Goal: Information Seeking & Learning: Learn about a topic

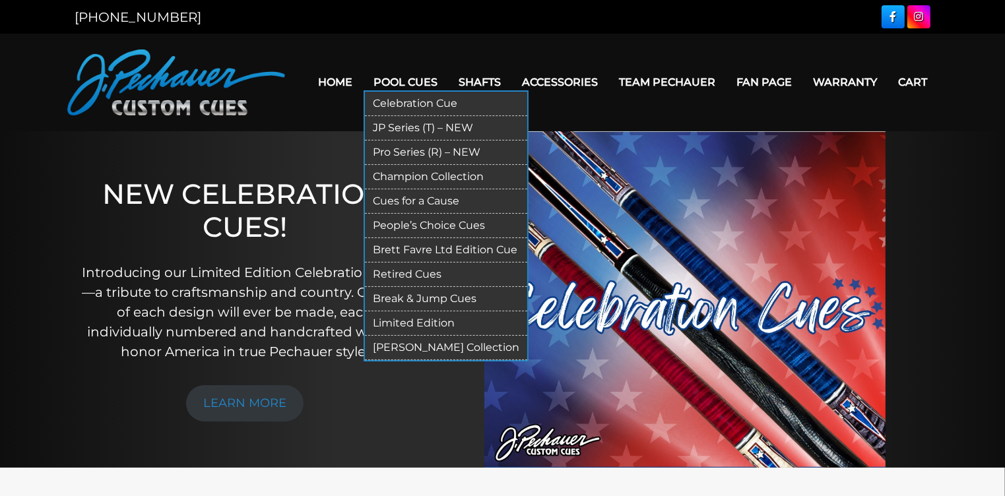
click at [421, 294] on link "Break & Jump Cues" at bounding box center [446, 299] width 162 height 24
click at [400, 267] on link "Retired Cues" at bounding box center [446, 275] width 162 height 24
click at [426, 325] on link "Limited Edition" at bounding box center [446, 324] width 162 height 24
click at [425, 248] on link "Brett Favre Ltd Edition Cue" at bounding box center [446, 250] width 162 height 24
click at [428, 98] on link "Celebration Cue" at bounding box center [446, 104] width 162 height 24
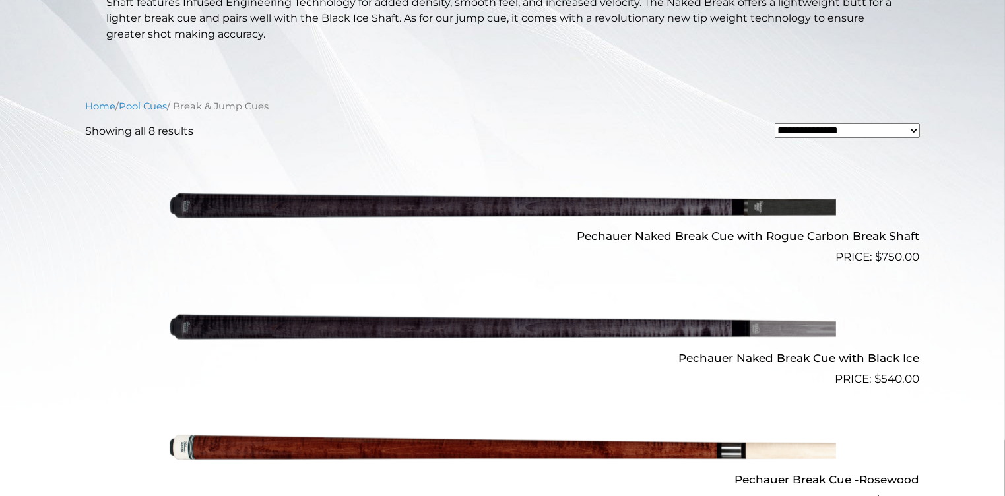
scroll to position [304, 0]
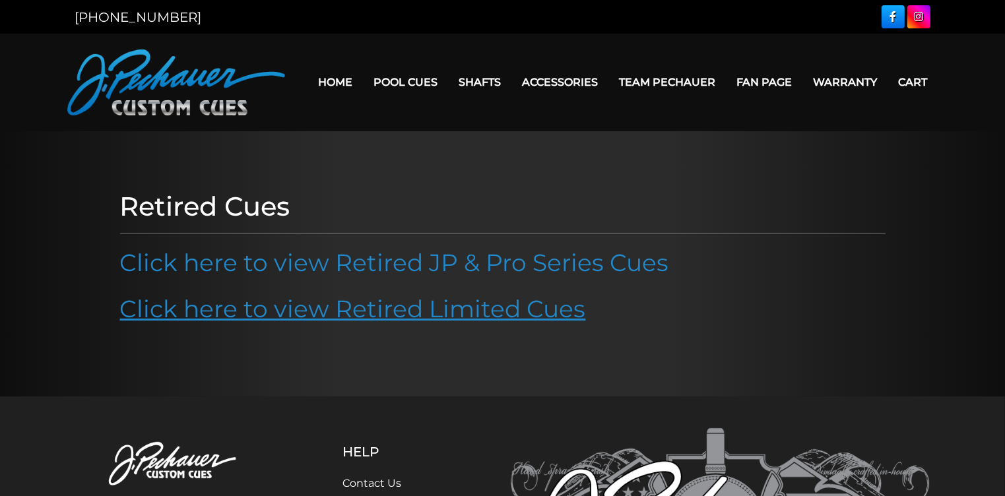
click at [399, 311] on link "Click here to view Retired Limited Cues" at bounding box center [353, 308] width 466 height 29
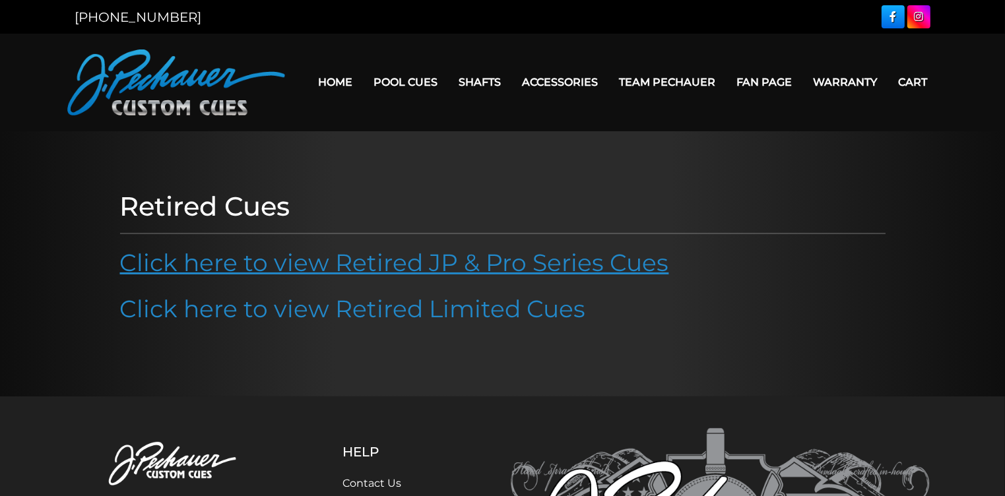
click at [538, 252] on link "Click here to view Retired JP & Pro Series Cues" at bounding box center [394, 262] width 549 height 29
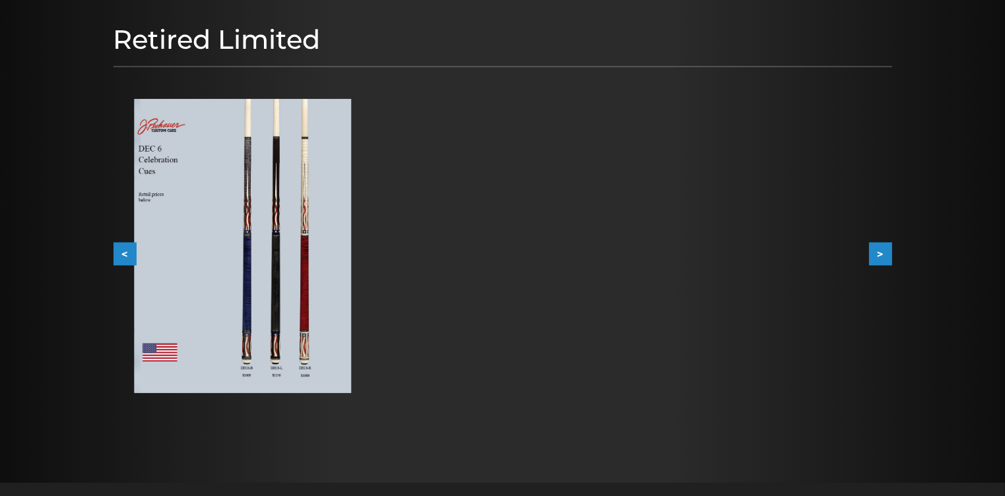
scroll to position [156, 0]
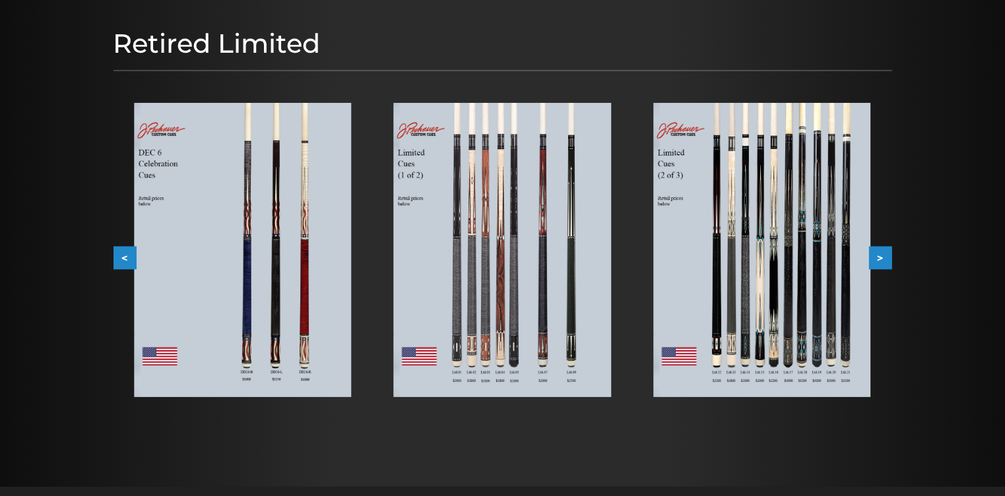
click at [259, 314] on img at bounding box center [242, 250] width 217 height 294
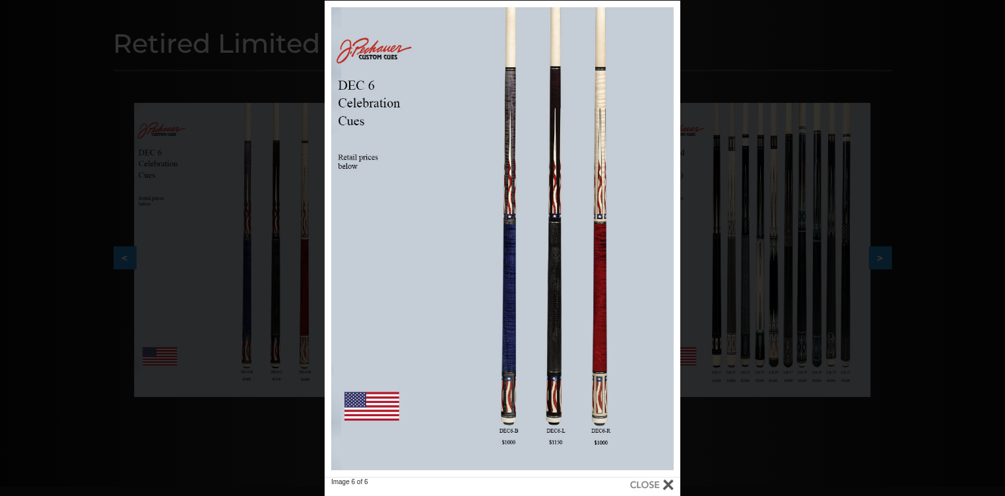
click at [652, 483] on div at bounding box center [652, 485] width 44 height 15
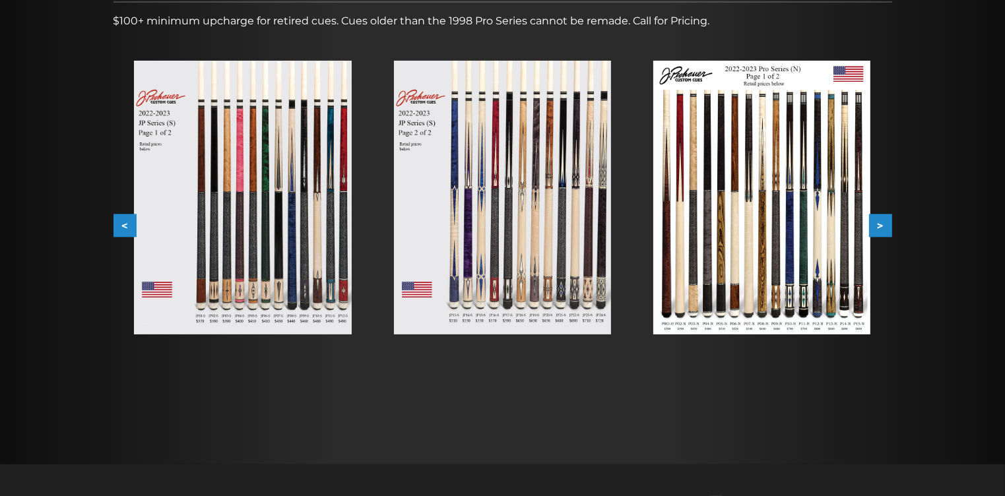
scroll to position [288, 0]
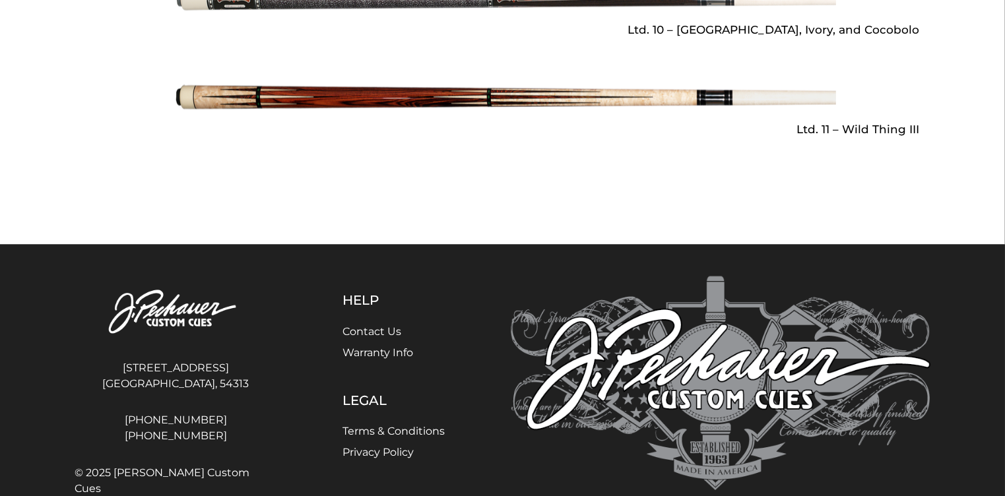
scroll to position [2141, 0]
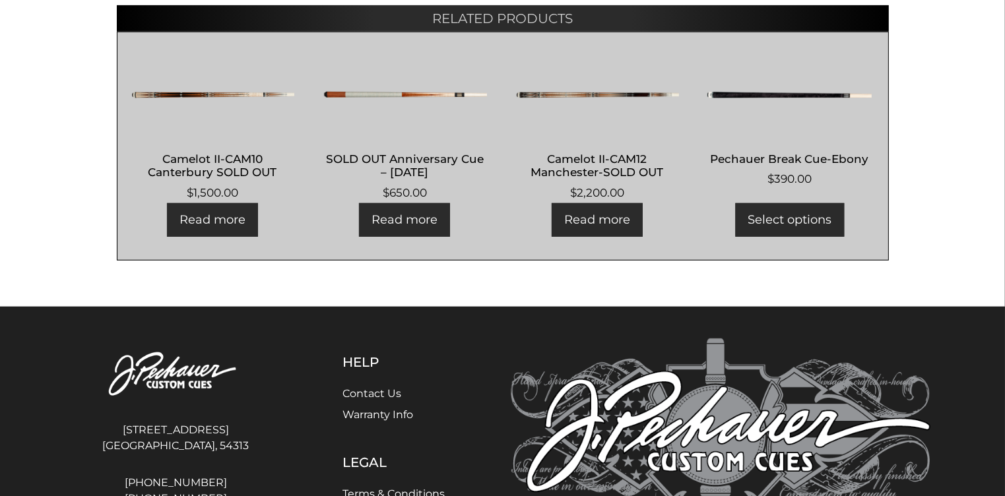
scroll to position [797, 0]
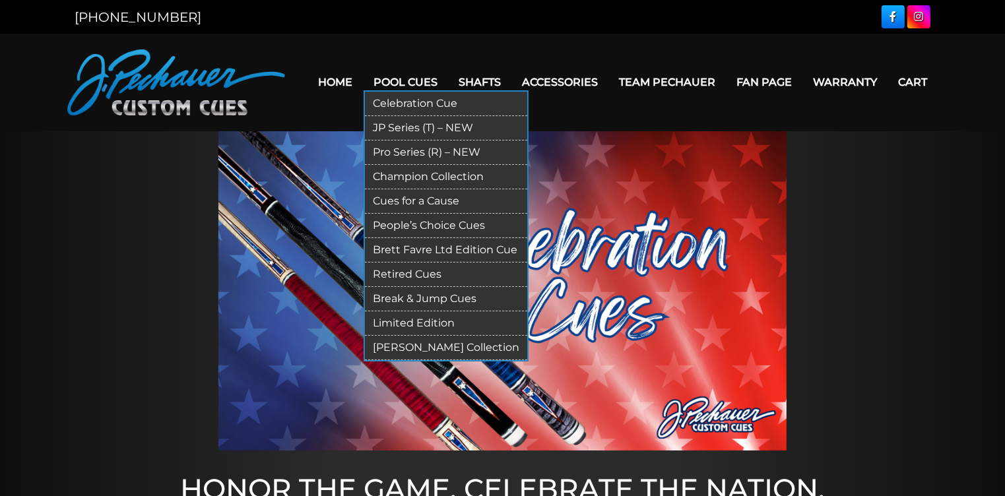
click at [392, 122] on link "JP Series (T) – NEW" at bounding box center [446, 128] width 162 height 24
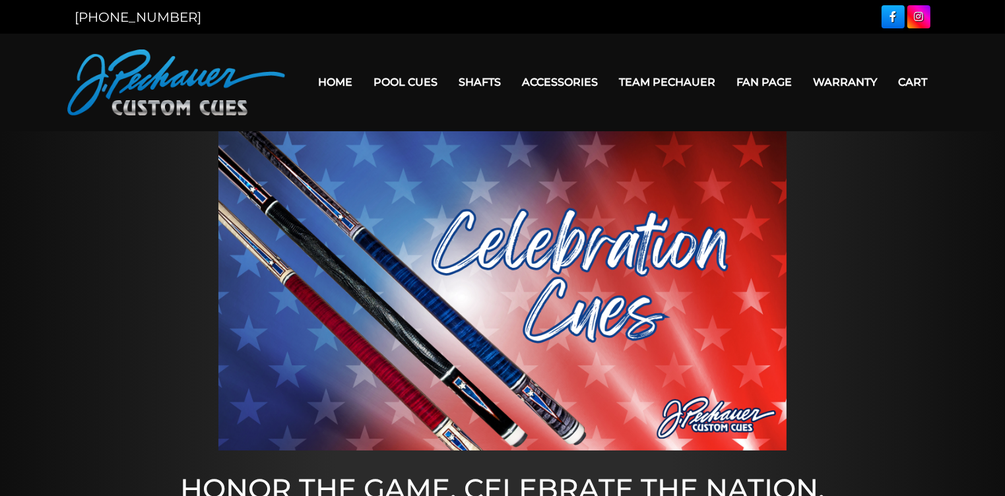
click at [686, 81] on link "Team Pechauer" at bounding box center [668, 82] width 118 height 34
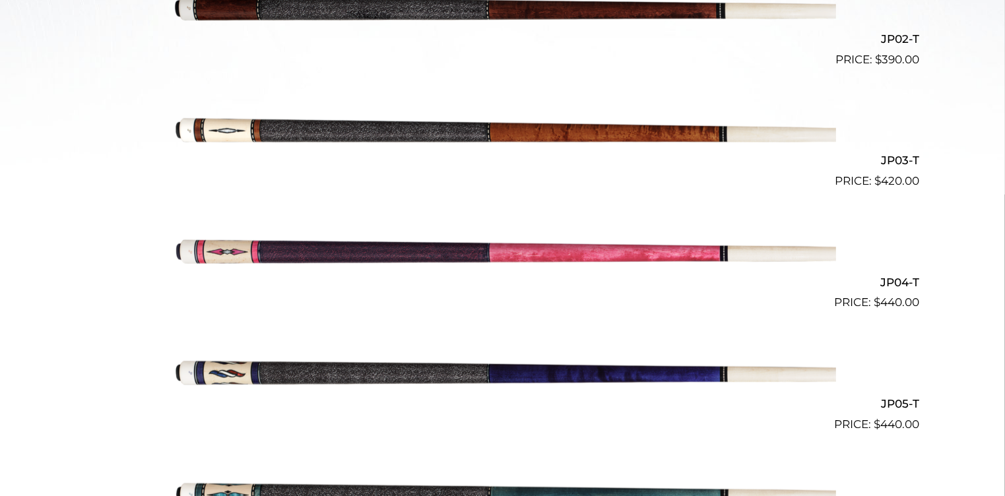
scroll to position [597, 0]
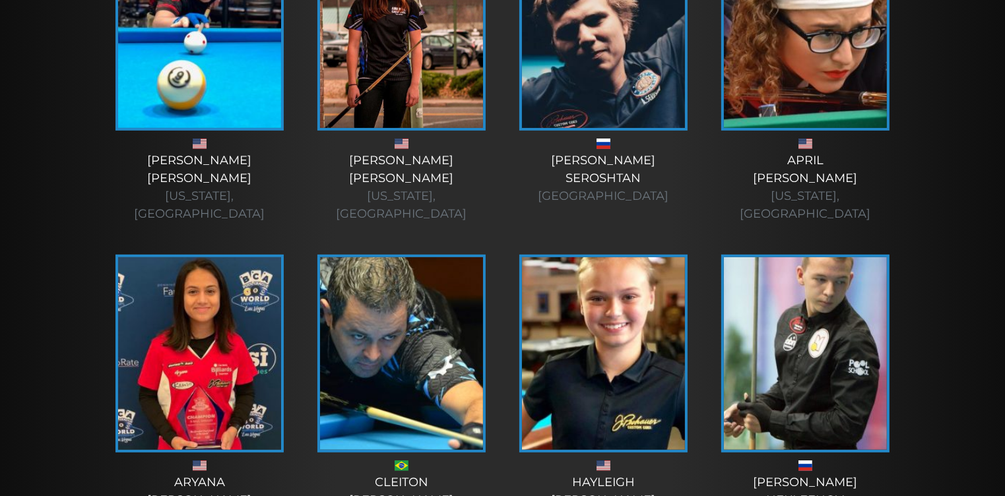
scroll to position [473, 0]
